Goal: Task Accomplishment & Management: Manage account settings

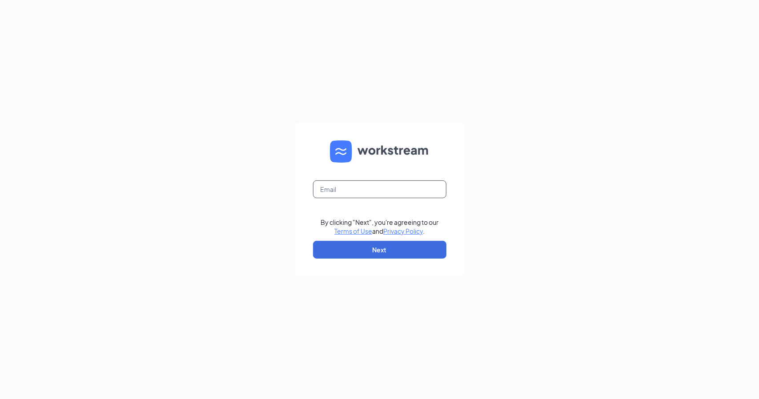
click at [335, 191] on input "text" at bounding box center [379, 189] width 133 height 18
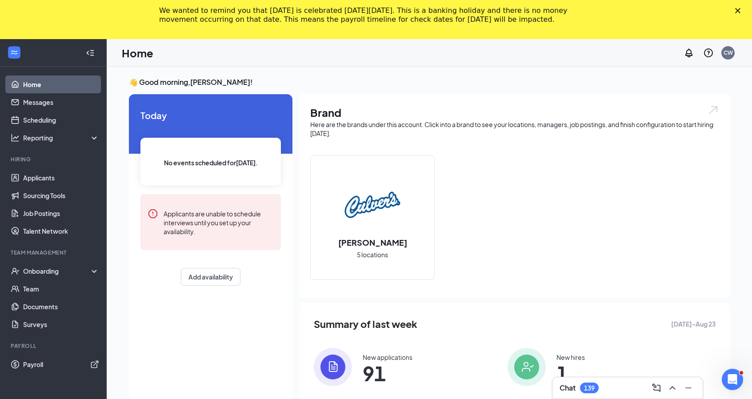
click at [741, 11] on polygon "Close" at bounding box center [737, 10] width 5 height 5
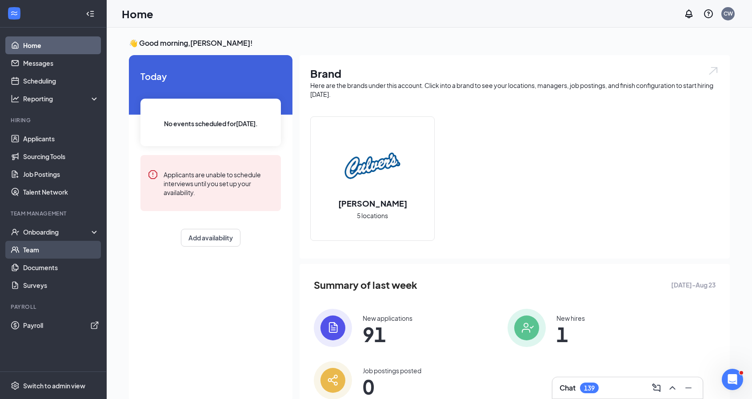
click at [23, 253] on link "Team" at bounding box center [61, 250] width 76 height 18
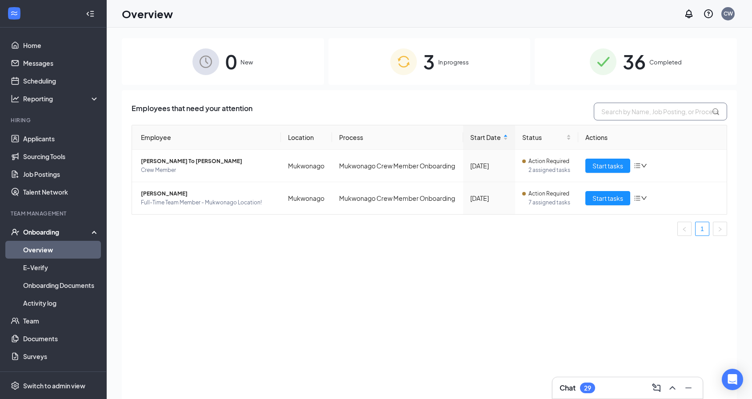
click at [627, 110] on input "text" at bounding box center [660, 112] width 133 height 18
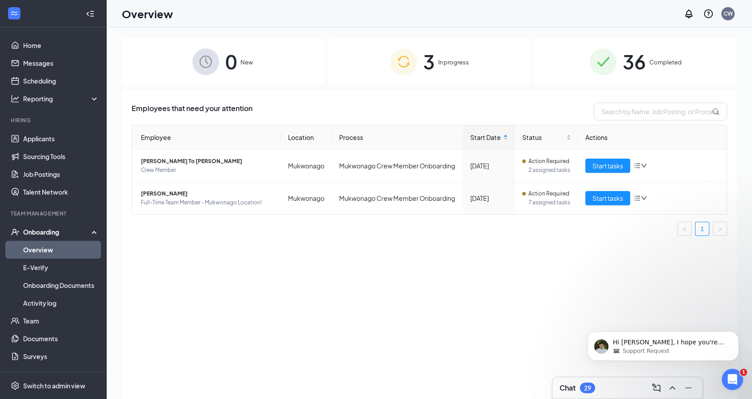
click at [486, 63] on div "3 In progress" at bounding box center [430, 61] width 202 height 47
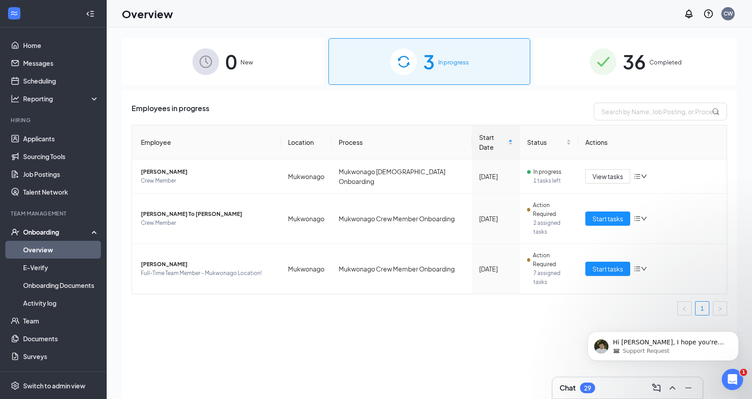
click at [486, 63] on div "3 In progress" at bounding box center [430, 61] width 202 height 47
click at [35, 134] on link "Applicants" at bounding box center [61, 139] width 76 height 18
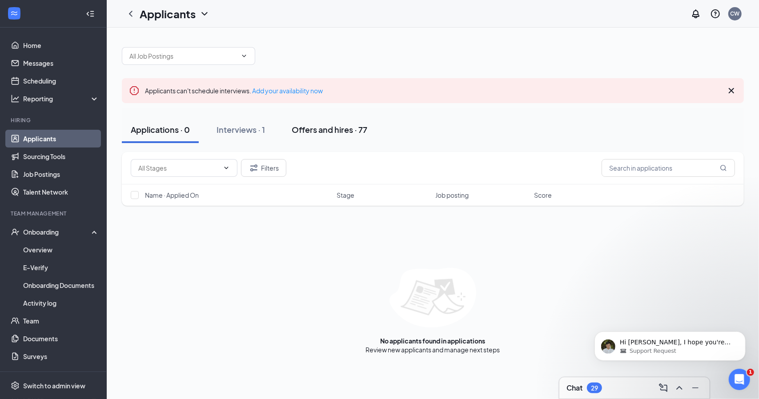
click at [344, 136] on button "Offers and hires · 77" at bounding box center [329, 129] width 93 height 27
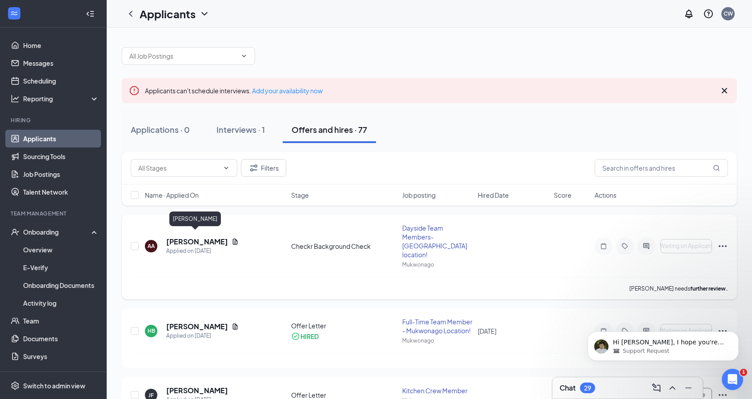
click at [178, 240] on h5 "Angela Andre" at bounding box center [197, 242] width 62 height 10
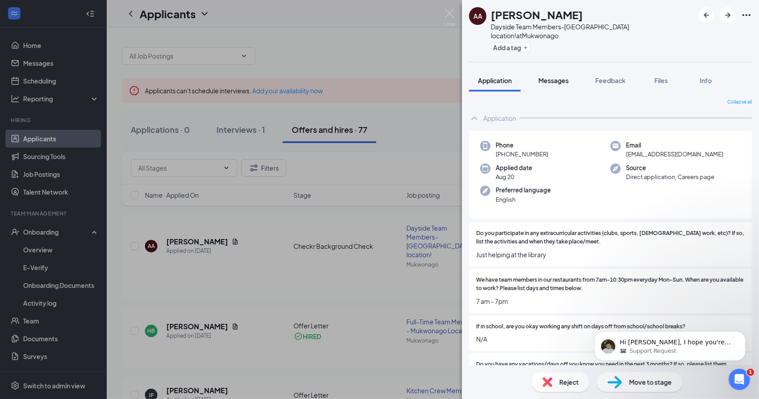
click at [558, 76] on span "Messages" at bounding box center [553, 80] width 30 height 8
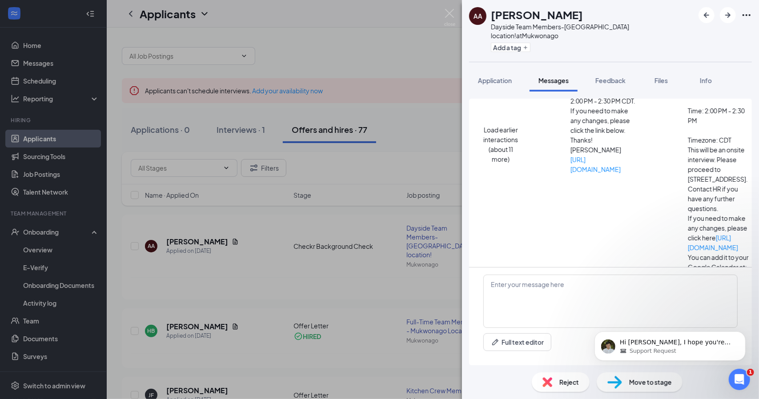
scroll to position [172, 0]
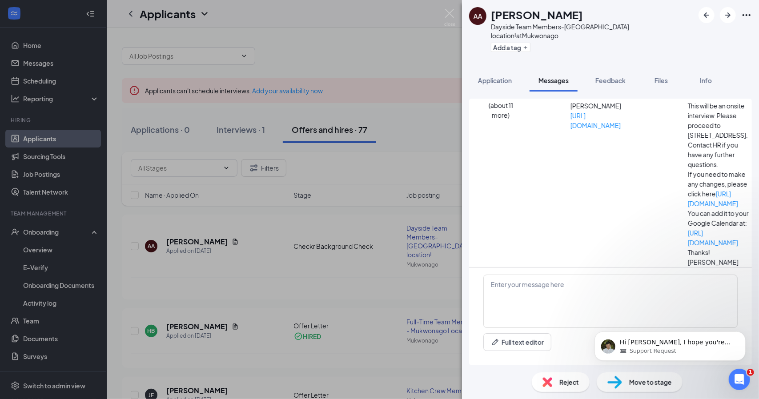
scroll to position [241, 0]
click at [644, 388] on div "Move to stage" at bounding box center [640, 383] width 86 height 20
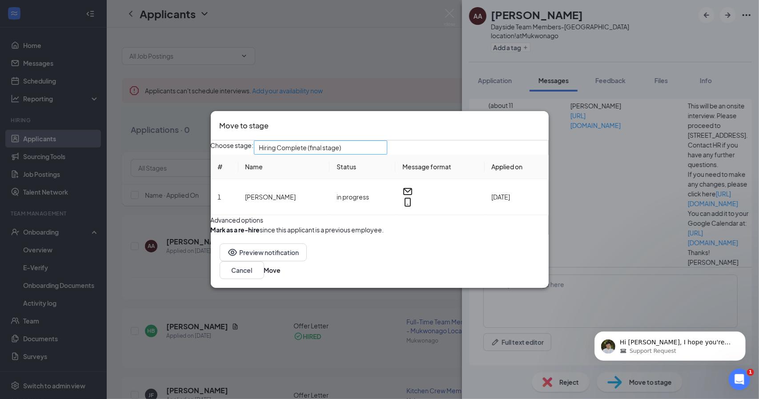
click at [344, 141] on input "search" at bounding box center [317, 147] width 116 height 13
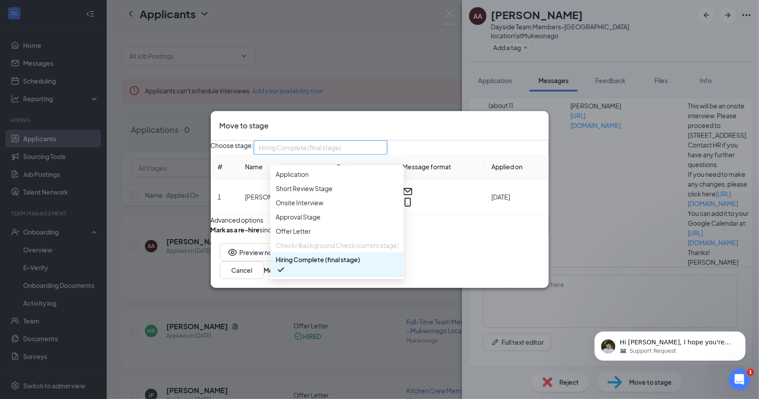
scroll to position [30, 0]
click at [307, 241] on span "Checkr Background Check (current stage)" at bounding box center [337, 246] width 123 height 10
click at [348, 210] on div "Approval Stage" at bounding box center [336, 217] width 133 height 14
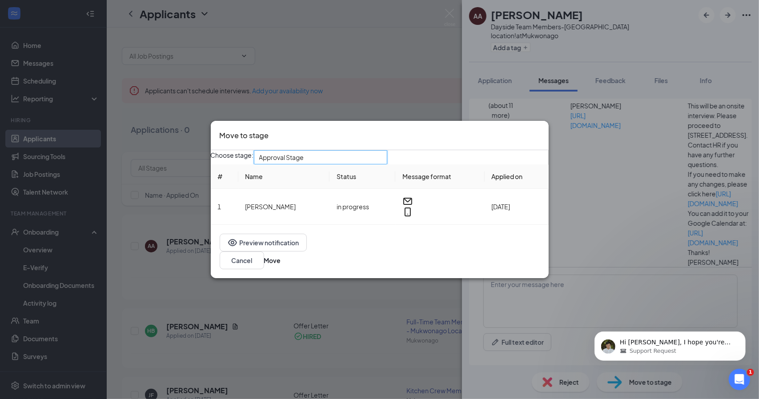
click at [353, 164] on div "3991579 Approval Stage 3991581 3991579 3991586 Application Short Review Stage O…" at bounding box center [320, 157] width 133 height 14
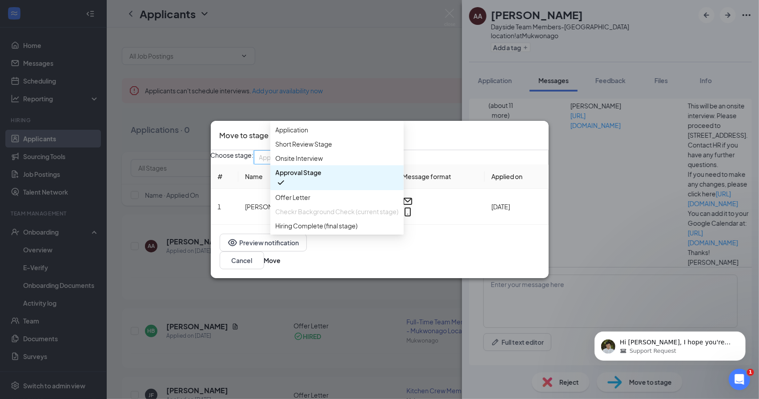
click at [347, 168] on span "Approval Stage" at bounding box center [337, 178] width 123 height 20
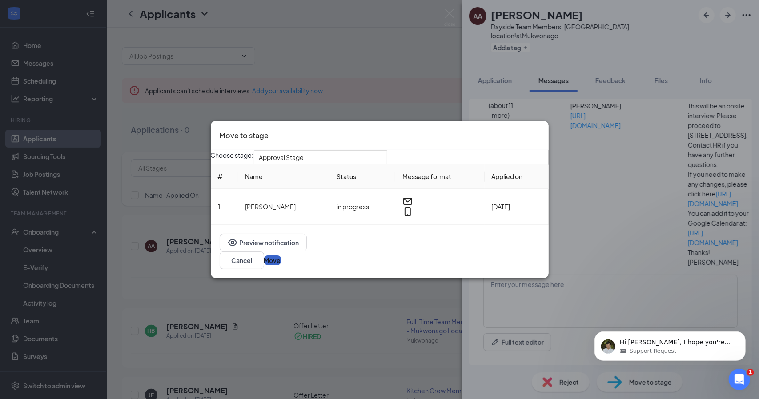
click at [281, 256] on button "Move" at bounding box center [272, 261] width 17 height 10
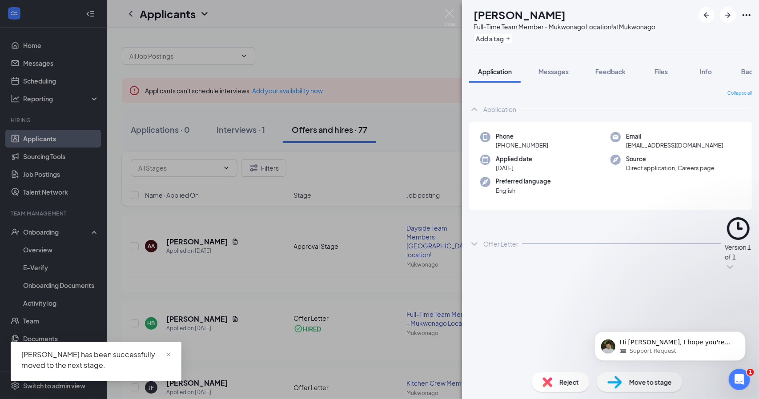
click at [248, 188] on div "HB Haley Banaszak Full-Time Team Member - Mukwonago Location! at Mukwonago Add …" at bounding box center [379, 199] width 759 height 399
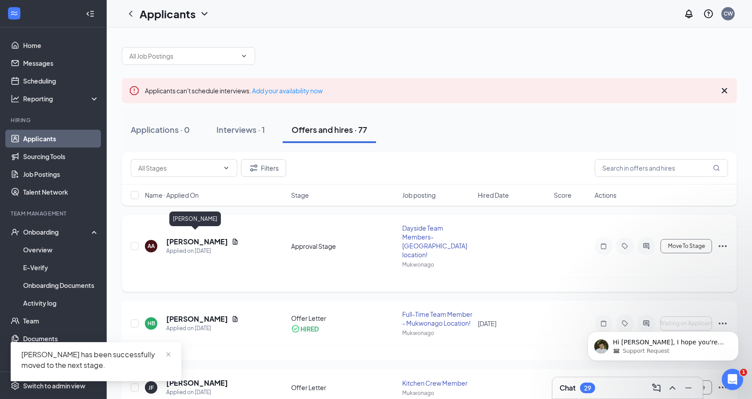
click at [189, 237] on h5 "Angela Andre" at bounding box center [197, 242] width 62 height 10
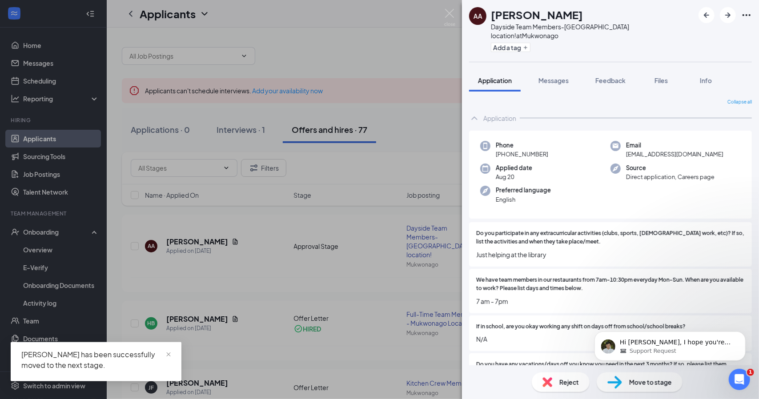
click at [617, 380] on img at bounding box center [614, 382] width 15 height 13
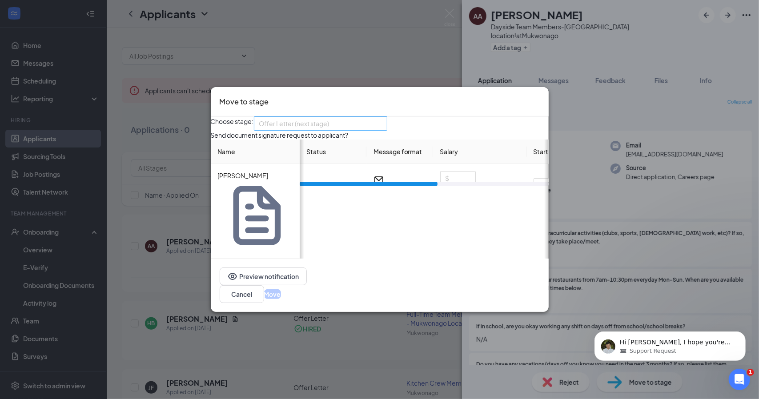
click at [349, 141] on span "Offer Letter (next stage)" at bounding box center [316, 129] width 115 height 24
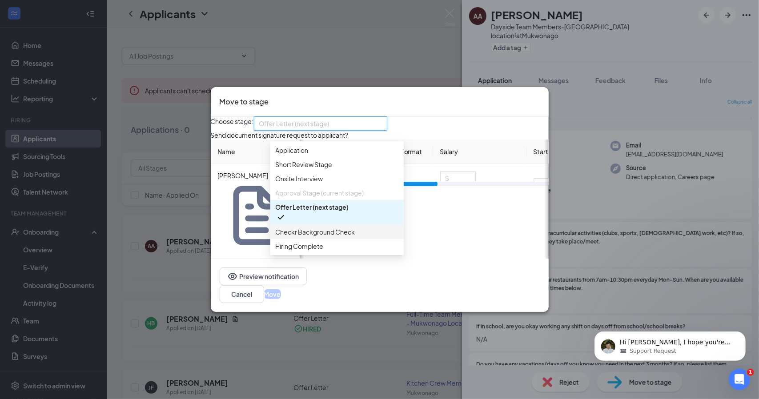
click at [332, 237] on span "Checkr Background Check" at bounding box center [316, 232] width 80 height 10
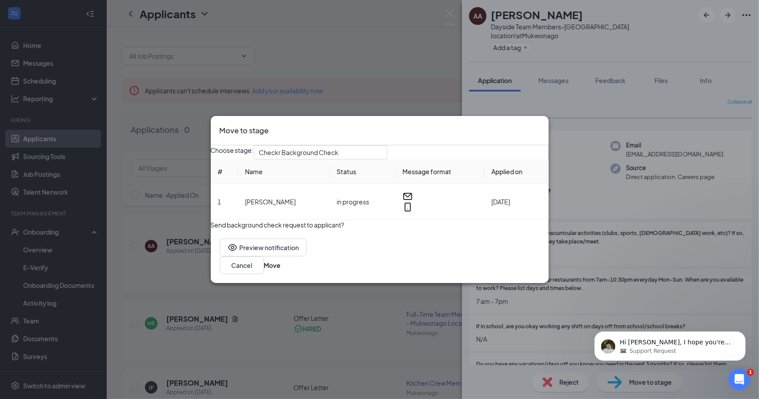
click at [211, 220] on button "button" at bounding box center [211, 220] width 0 height 0
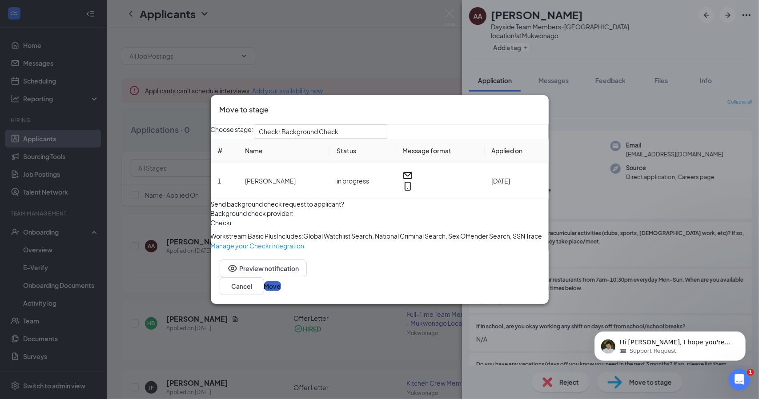
click at [281, 291] on button "Move" at bounding box center [272, 286] width 17 height 10
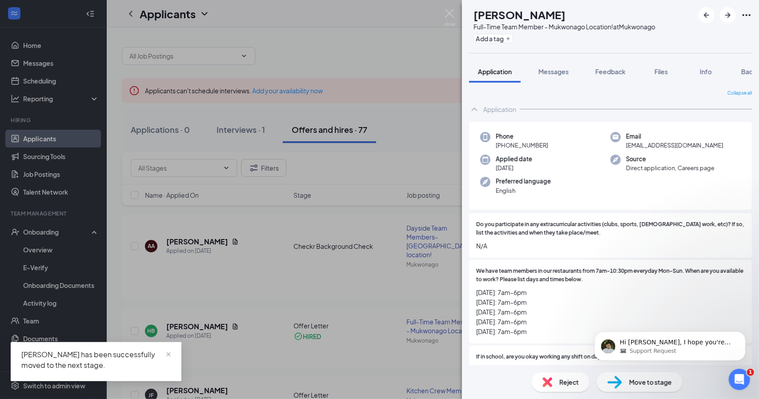
click at [285, 241] on div "HB Haley Banaszak Full-Time Team Member - Mukwonago Location! at Mukwonago Add …" at bounding box center [379, 199] width 759 height 399
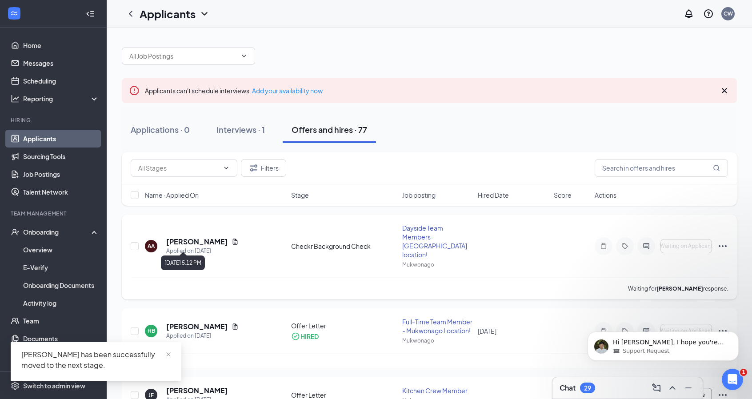
click at [190, 240] on h5 "Angela Andre" at bounding box center [197, 242] width 62 height 10
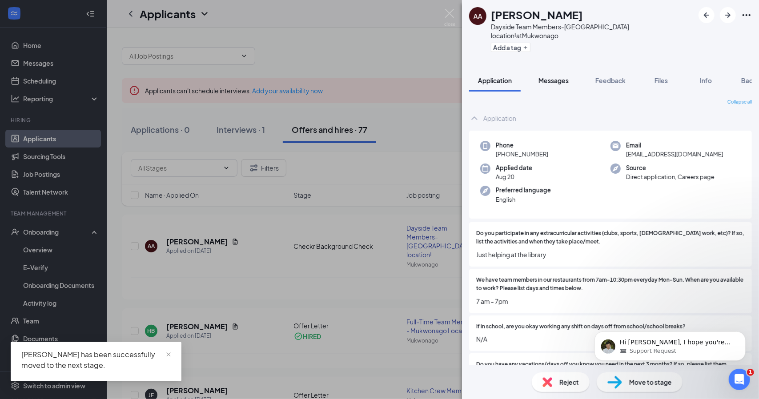
click at [564, 76] on span "Messages" at bounding box center [553, 80] width 30 height 8
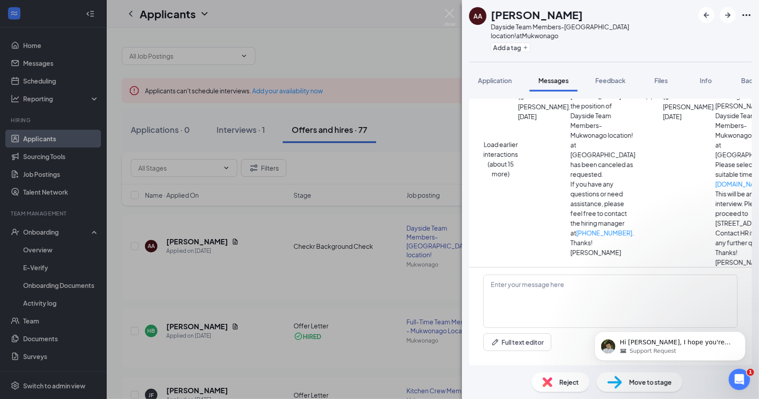
scroll to position [104, 0]
click at [325, 105] on div "AA Angela Andre Dayside Team Members-Mukwonago location! at Mukwonago Add a tag…" at bounding box center [379, 199] width 759 height 399
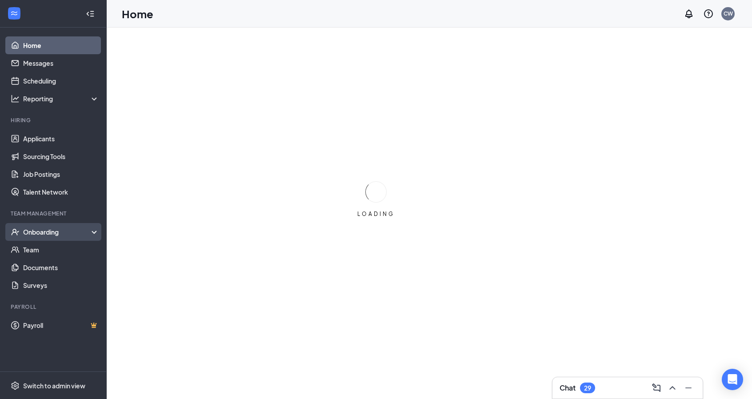
click at [26, 233] on div "Onboarding" at bounding box center [57, 232] width 68 height 9
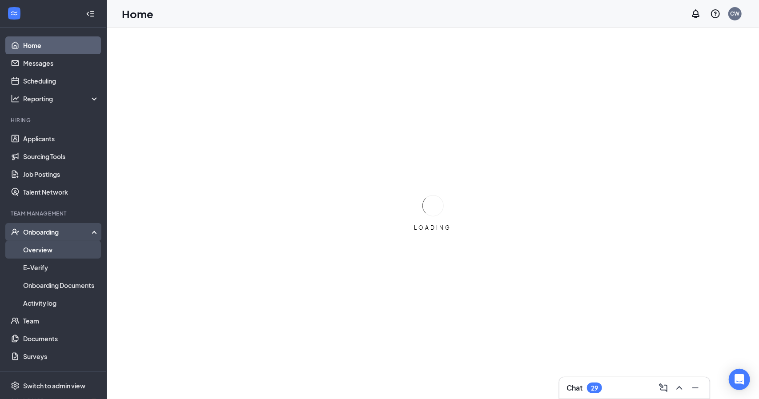
click at [28, 250] on link "Overview" at bounding box center [61, 250] width 76 height 18
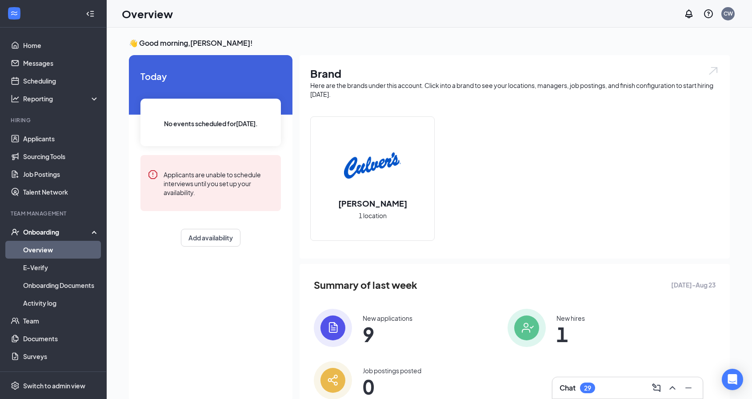
click at [43, 251] on link "Overview" at bounding box center [61, 250] width 76 height 18
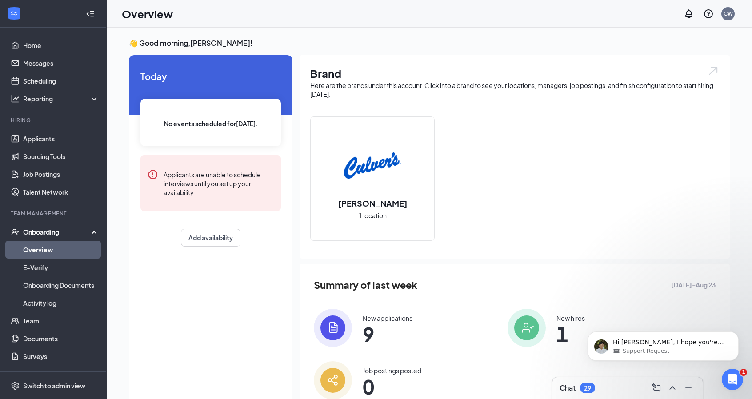
click at [55, 232] on div "Onboarding" at bounding box center [57, 232] width 68 height 9
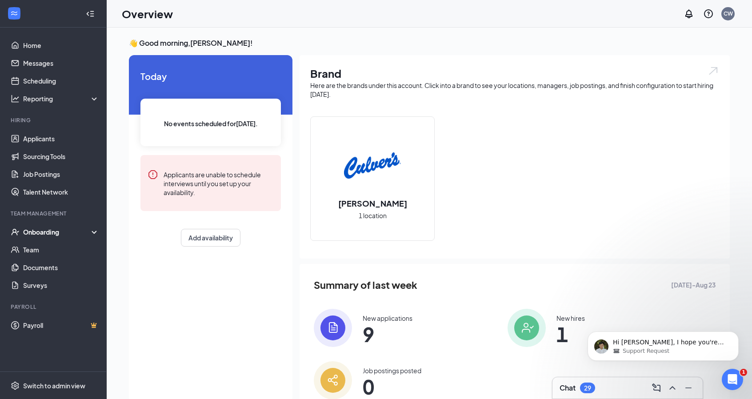
click at [54, 234] on div "Onboarding" at bounding box center [57, 232] width 68 height 9
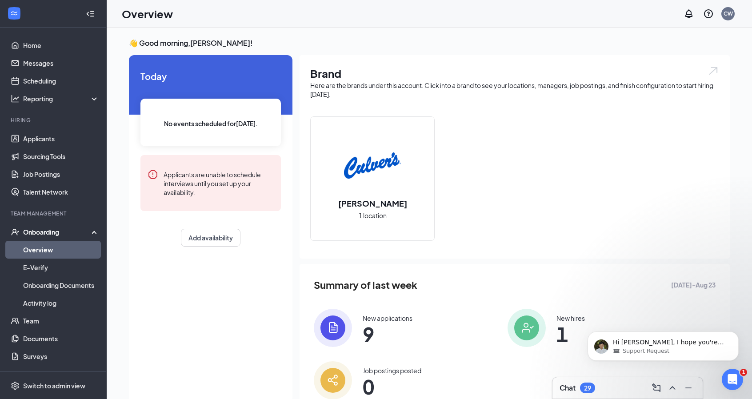
click at [49, 249] on link "Overview" at bounding box center [61, 250] width 76 height 18
click at [41, 230] on div "Onboarding" at bounding box center [57, 232] width 68 height 9
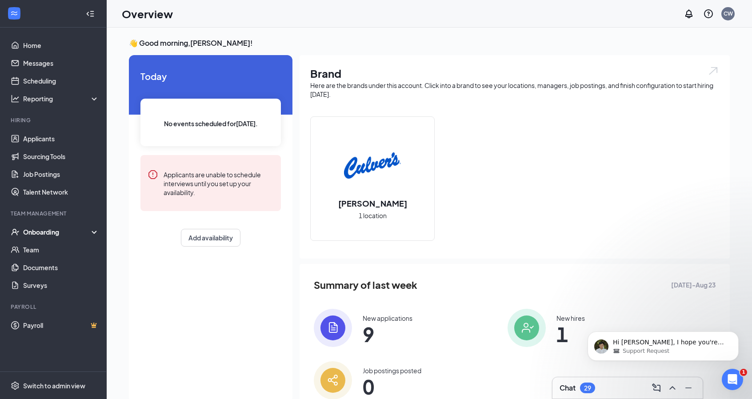
click at [41, 240] on div "Onboarding" at bounding box center [53, 232] width 107 height 18
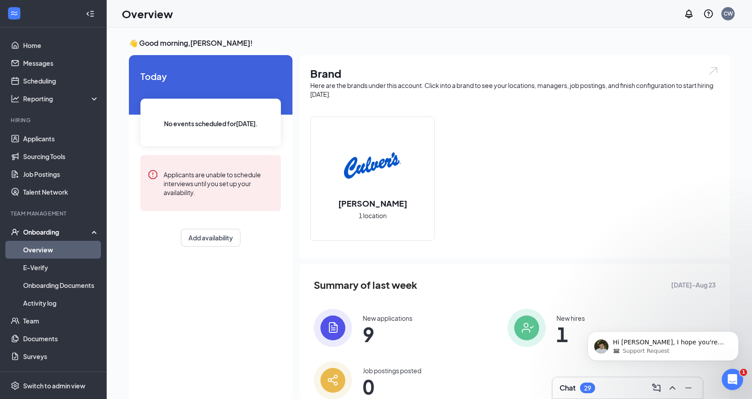
click at [41, 257] on link "Overview" at bounding box center [61, 250] width 76 height 18
click at [44, 264] on link "E-Verify" at bounding box center [61, 268] width 76 height 18
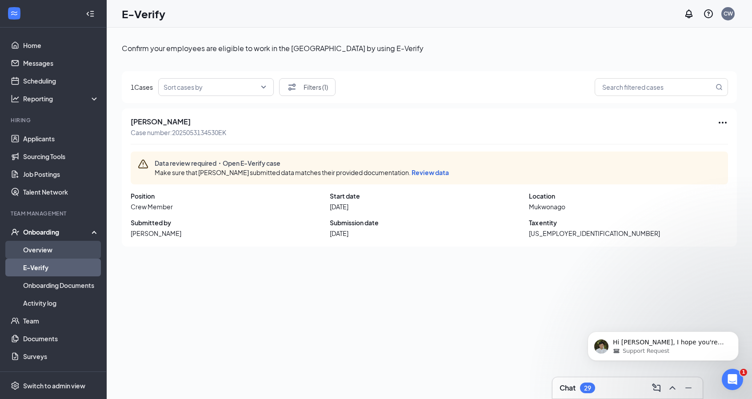
click at [44, 249] on link "Overview" at bounding box center [61, 250] width 76 height 18
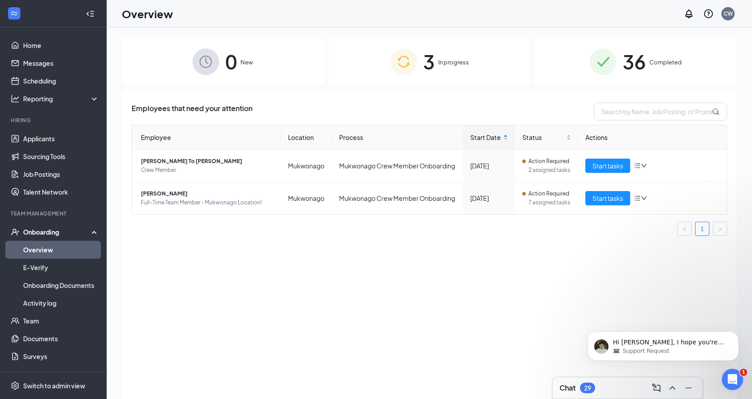
click at [442, 51] on div "3 In progress" at bounding box center [430, 61] width 202 height 47
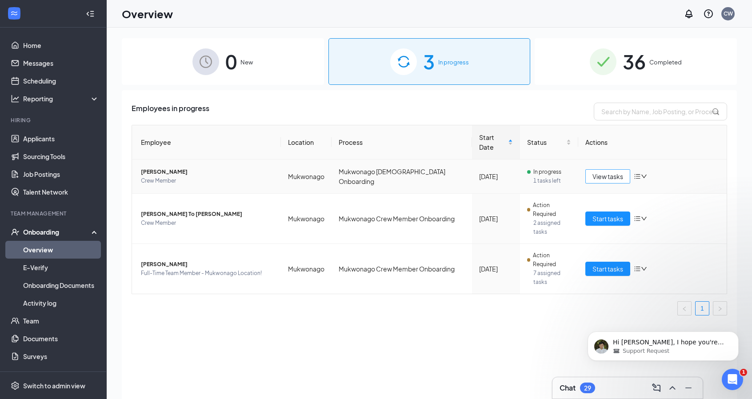
click at [609, 172] on span "View tasks" at bounding box center [608, 177] width 31 height 10
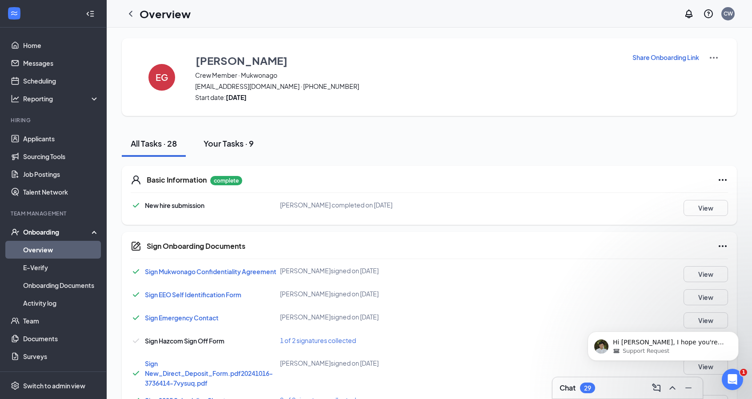
click at [255, 152] on button "Your Tasks · 9" at bounding box center [229, 143] width 68 height 27
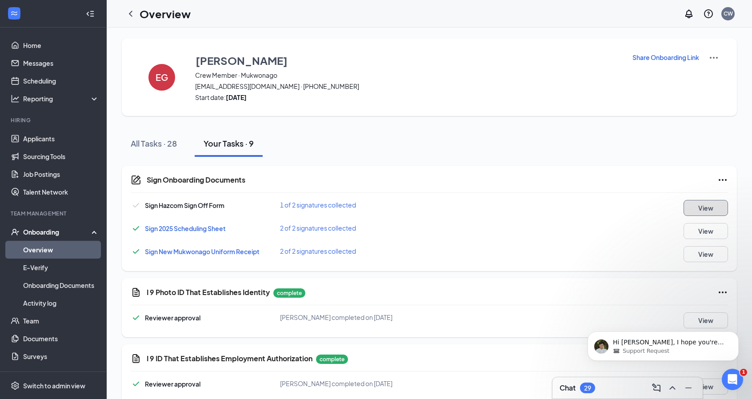
click at [697, 209] on button "View" at bounding box center [706, 208] width 44 height 16
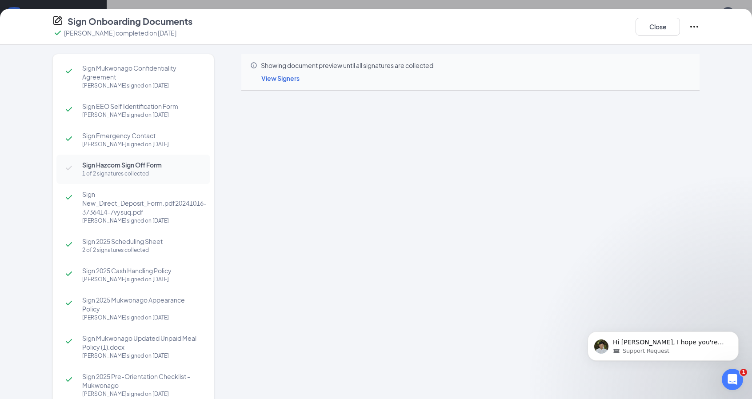
click at [140, 172] on div "1 of 2 signatures collected" at bounding box center [141, 173] width 119 height 9
click at [286, 80] on span "View Signers" at bounding box center [280, 78] width 38 height 8
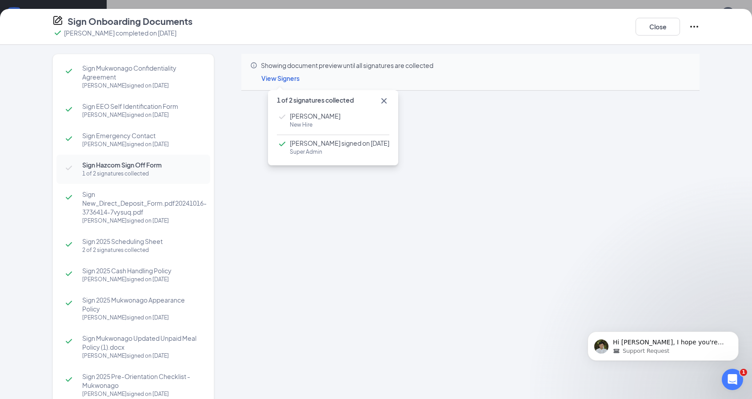
click at [296, 125] on span "New Hire" at bounding box center [315, 124] width 51 height 9
click at [530, 76] on div "View Signers" at bounding box center [475, 78] width 429 height 10
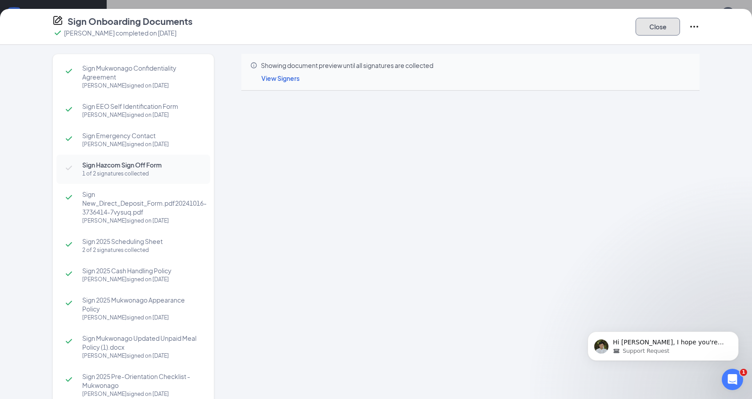
click at [660, 26] on button "Close" at bounding box center [658, 27] width 44 height 18
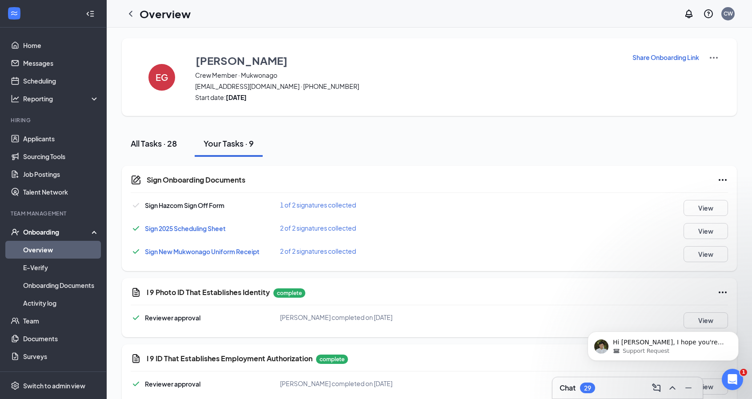
click at [148, 136] on button "All Tasks · 28" at bounding box center [154, 143] width 64 height 27
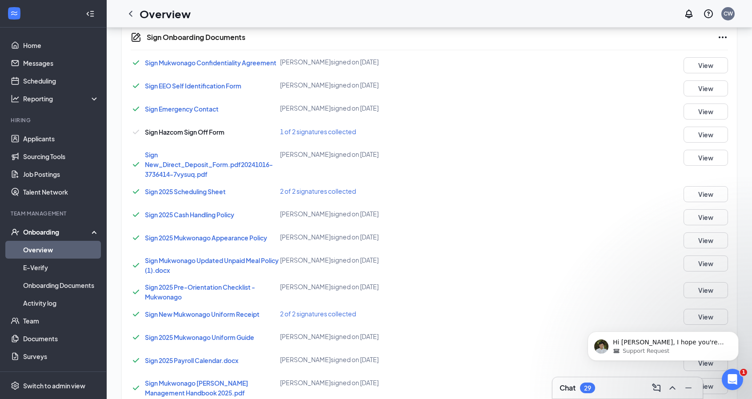
scroll to position [203, 0]
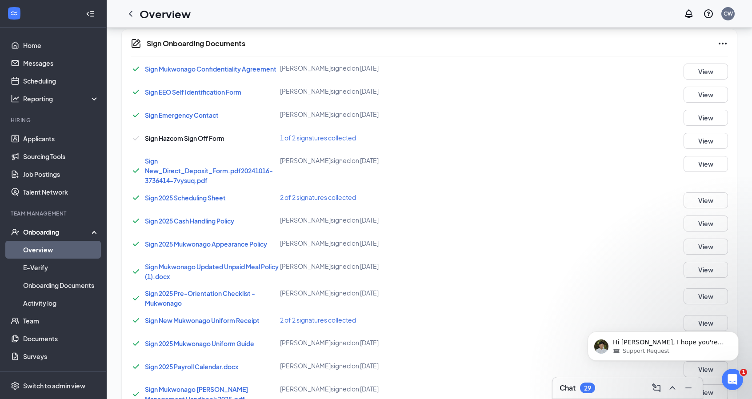
click at [295, 138] on span "1 of 2 signatures collected" at bounding box center [318, 138] width 76 height 8
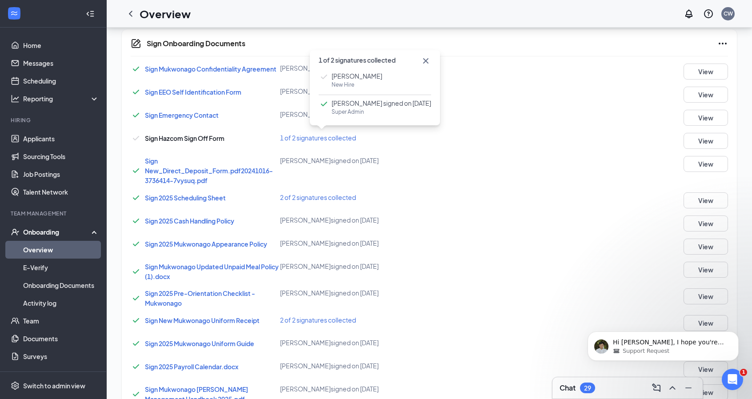
click at [295, 138] on span "1 of 2 signatures collected" at bounding box center [318, 138] width 76 height 8
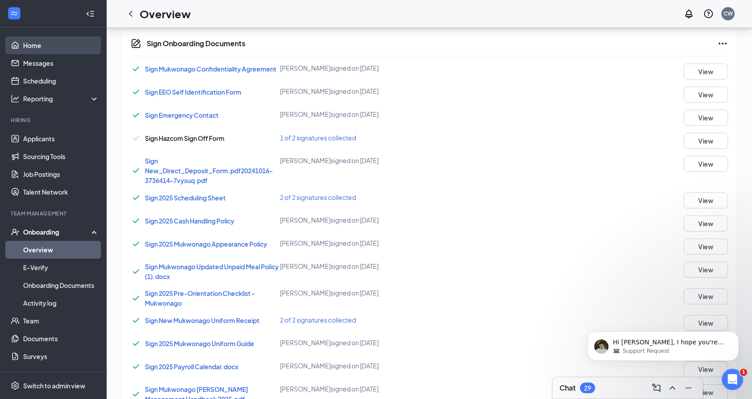
click at [23, 40] on link "Home" at bounding box center [61, 45] width 76 height 18
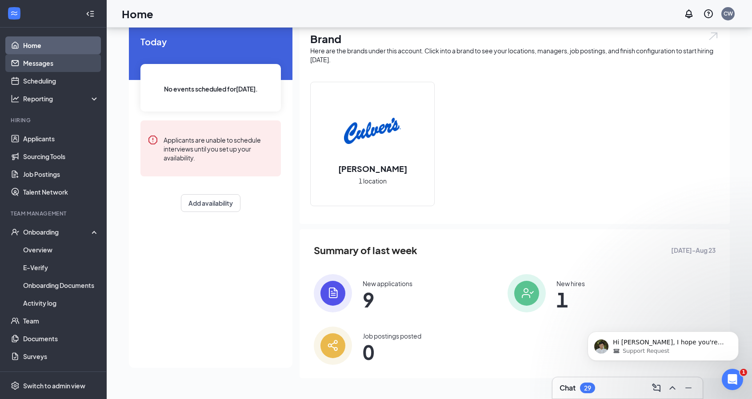
click at [52, 61] on link "Messages" at bounding box center [61, 63] width 76 height 18
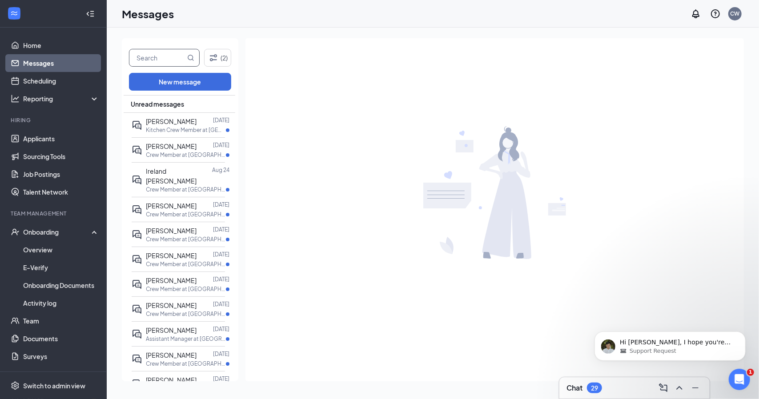
click at [170, 65] on input "text" at bounding box center [157, 57] width 56 height 17
type input "s"
type input "[PERSON_NAME]"
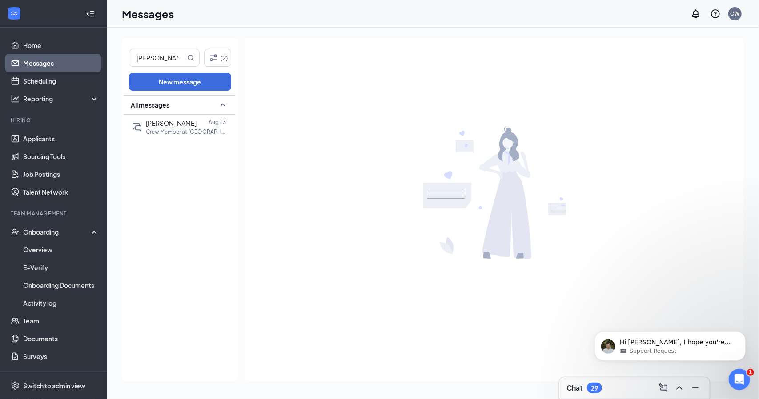
click at [174, 113] on div "All messages" at bounding box center [180, 105] width 112 height 20
click at [172, 109] on div "All messages" at bounding box center [180, 105] width 112 height 20
click at [168, 121] on span "[PERSON_NAME]" at bounding box center [171, 123] width 51 height 8
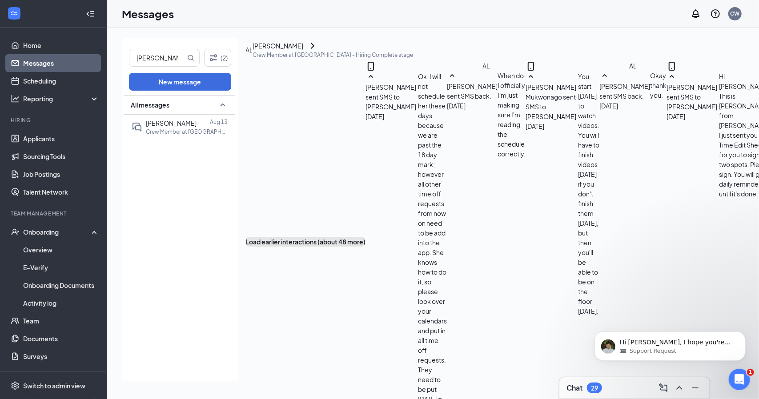
click at [365, 237] on button "Load earlier interactions (about 48 more)" at bounding box center [305, 242] width 120 height 10
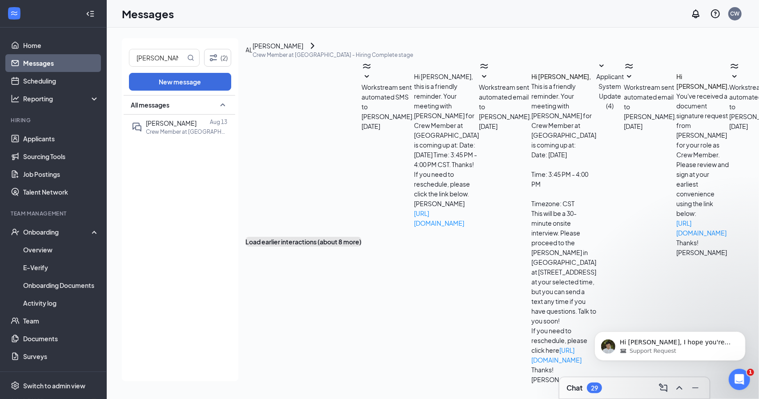
scroll to position [1081, 0]
